Goal: Find specific page/section: Find specific page/section

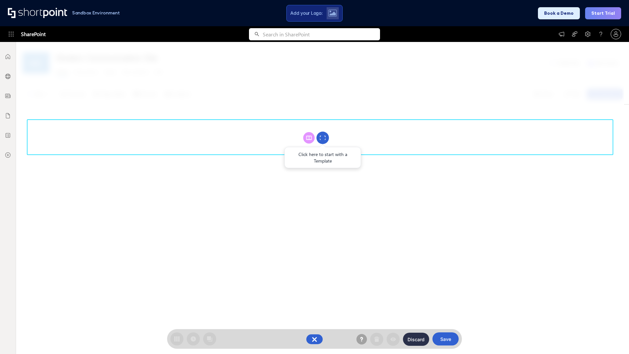
click at [323, 138] on circle at bounding box center [323, 138] width 12 height 12
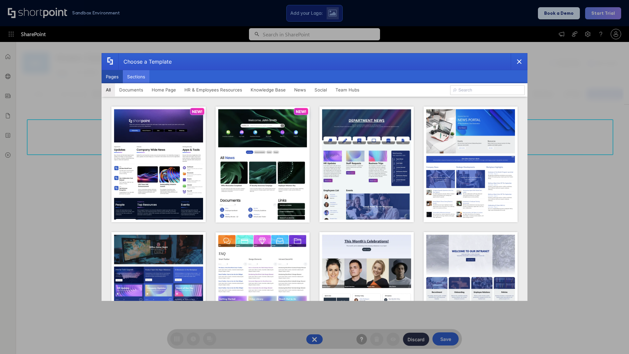
click at [136, 77] on button "Sections" at bounding box center [136, 76] width 27 height 13
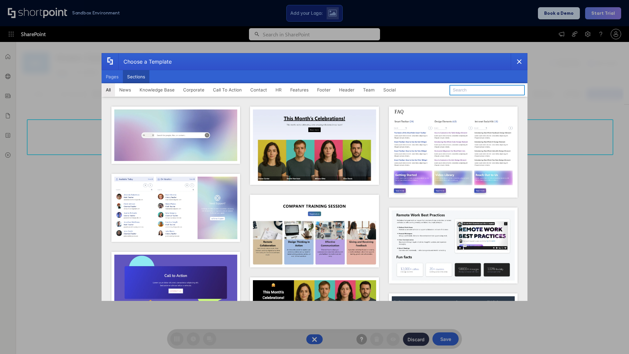
type input "Knowledge Base 2"
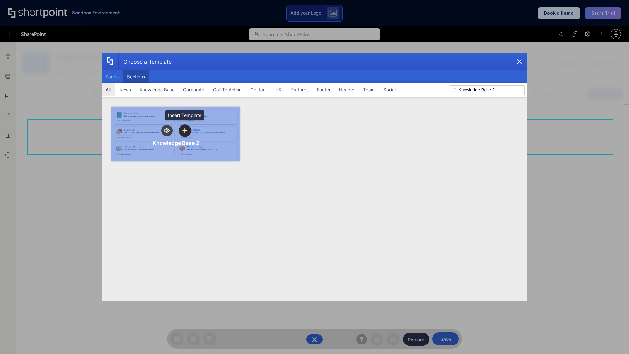
click at [185, 130] on icon "template selector" at bounding box center [185, 130] width 5 height 5
